Goal: Information Seeking & Learning: Check status

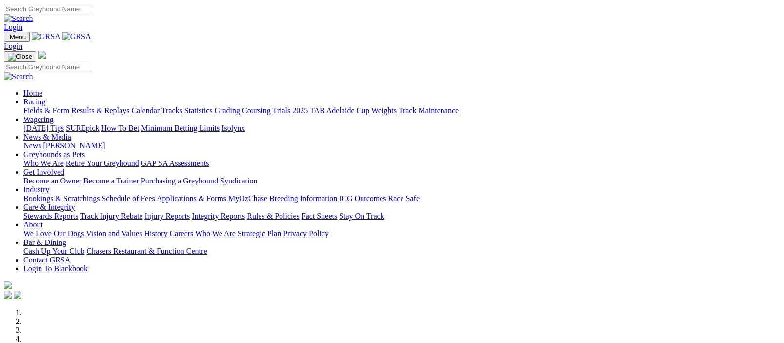
click at [91, 34] on img at bounding box center [76, 36] width 29 height 9
click at [91, 32] on img at bounding box center [76, 36] width 29 height 9
click at [91, 35] on img at bounding box center [76, 36] width 29 height 9
click at [91, 36] on img at bounding box center [76, 36] width 29 height 9
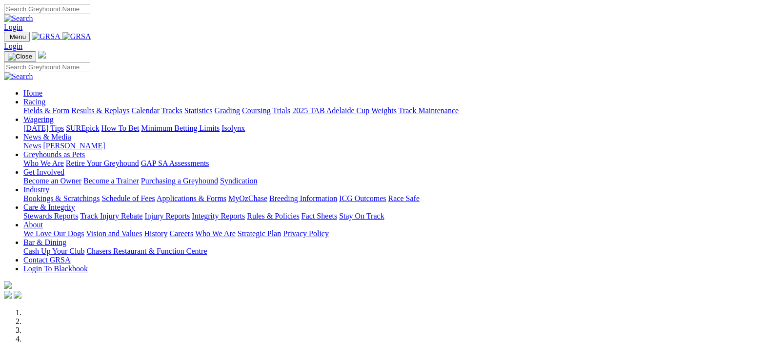
click at [45, 98] on link "Racing" at bounding box center [34, 102] width 22 height 8
click at [91, 36] on img at bounding box center [76, 36] width 29 height 9
drag, startPoint x: 0, startPoint y: 0, endPoint x: 341, endPoint y: 68, distance: 348.0
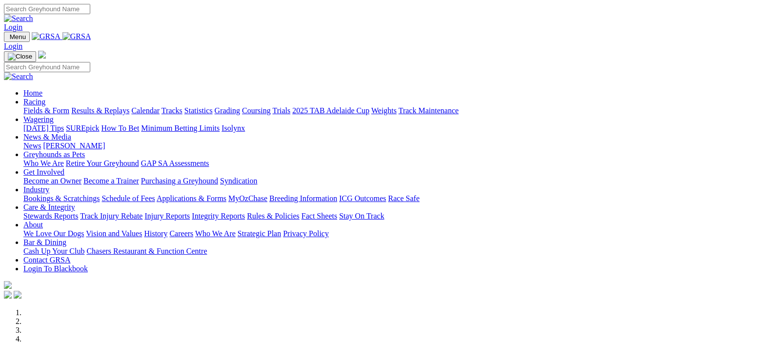
click at [45, 98] on link "Racing" at bounding box center [34, 102] width 22 height 8
click at [129, 106] on link "Results & Replays" at bounding box center [100, 110] width 58 height 8
